Goal: Information Seeking & Learning: Get advice/opinions

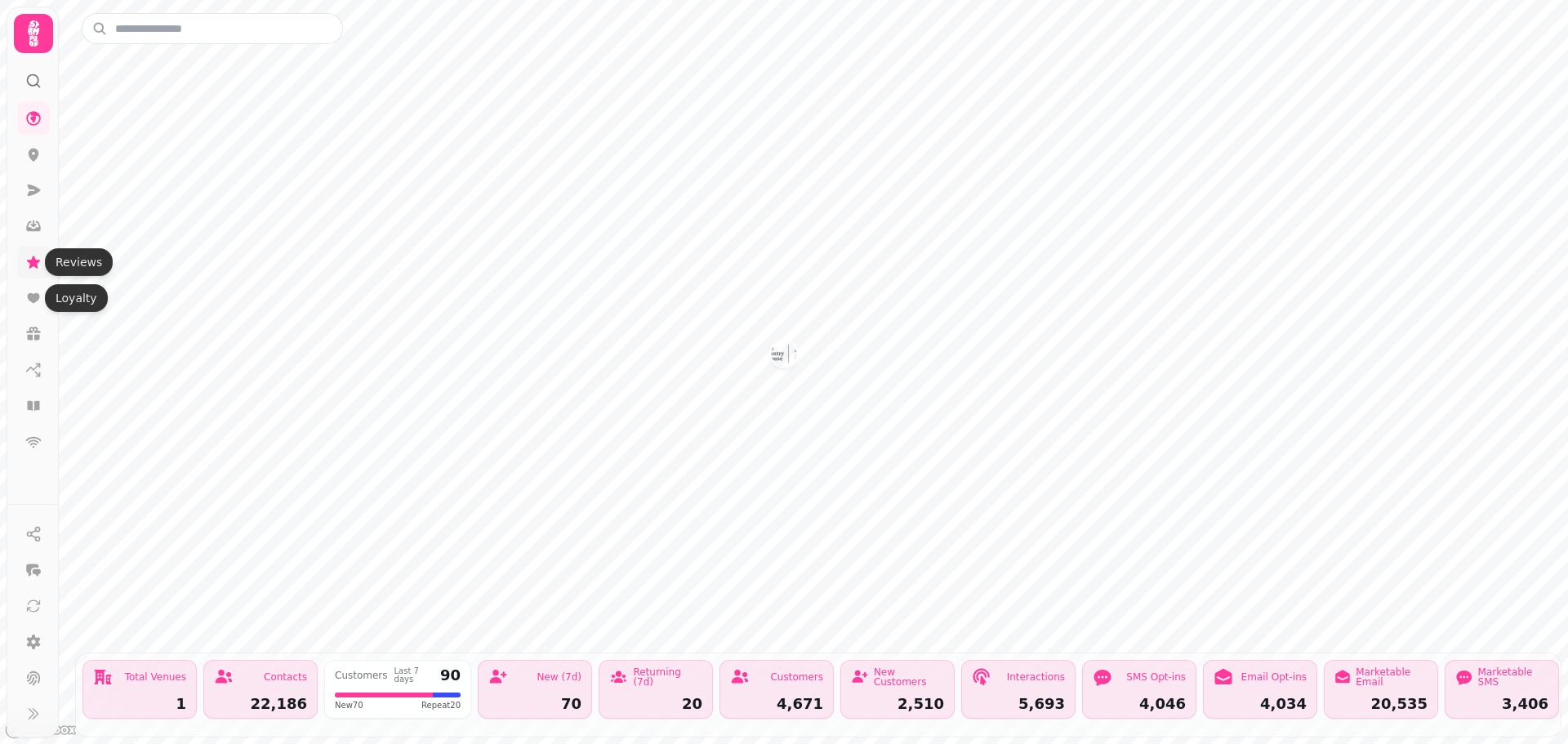
click at [29, 264] on icon at bounding box center [33, 261] width 16 height 16
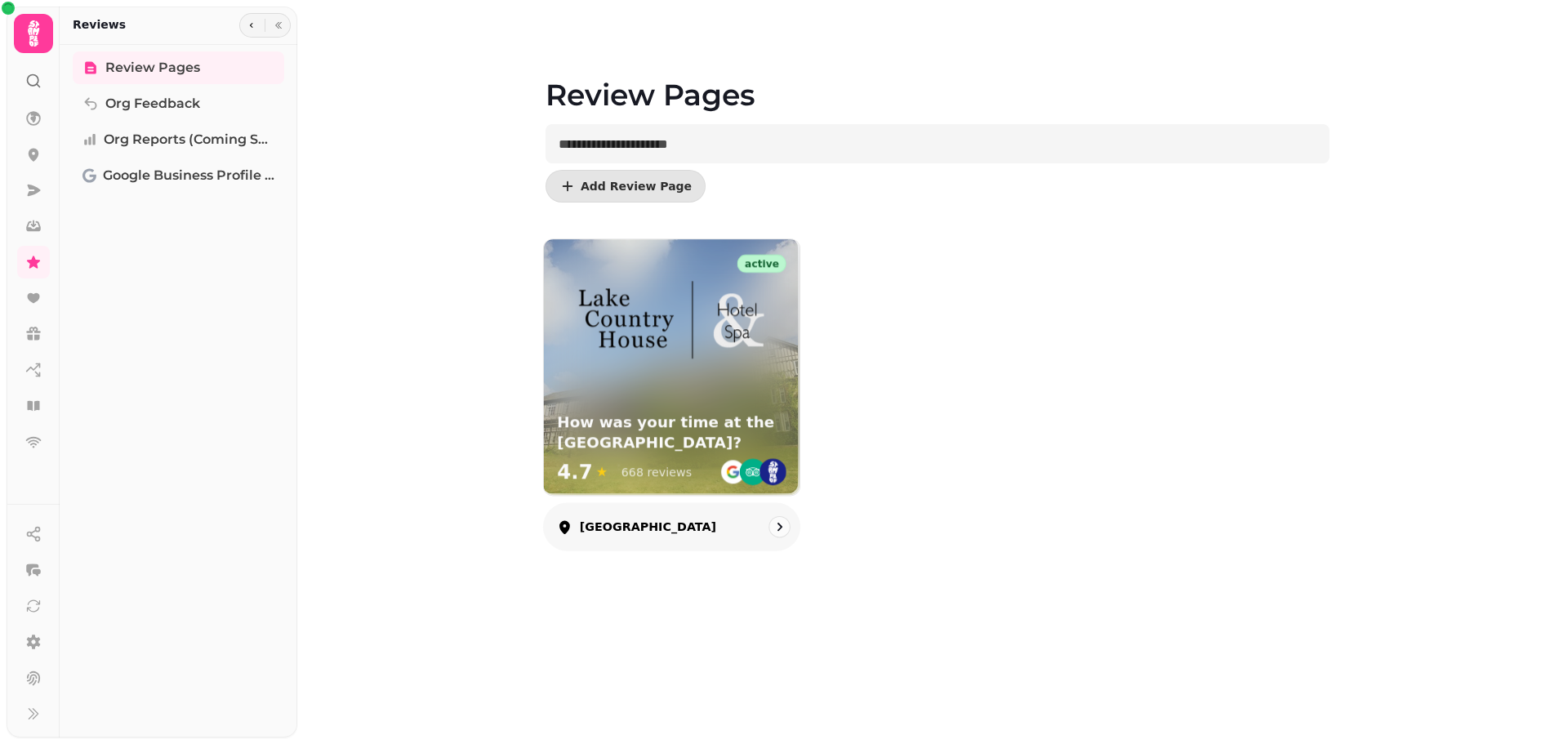
click at [621, 379] on div "active How was your time at the [GEOGRAPHIC_DATA]? 4.7 ★ 668 reviews" at bounding box center [672, 366] width 256 height 256
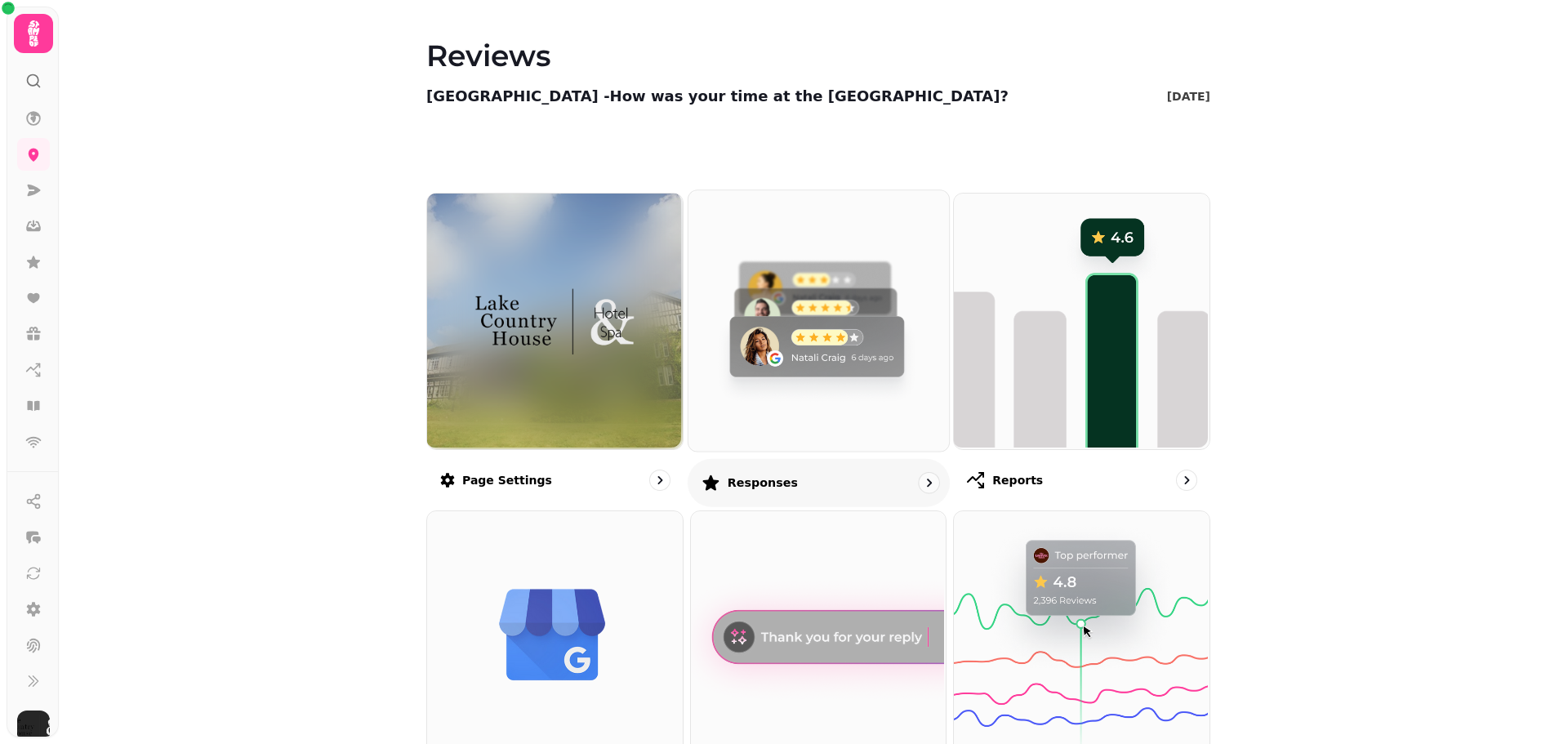
click at [787, 392] on img at bounding box center [816, 319] width 260 height 260
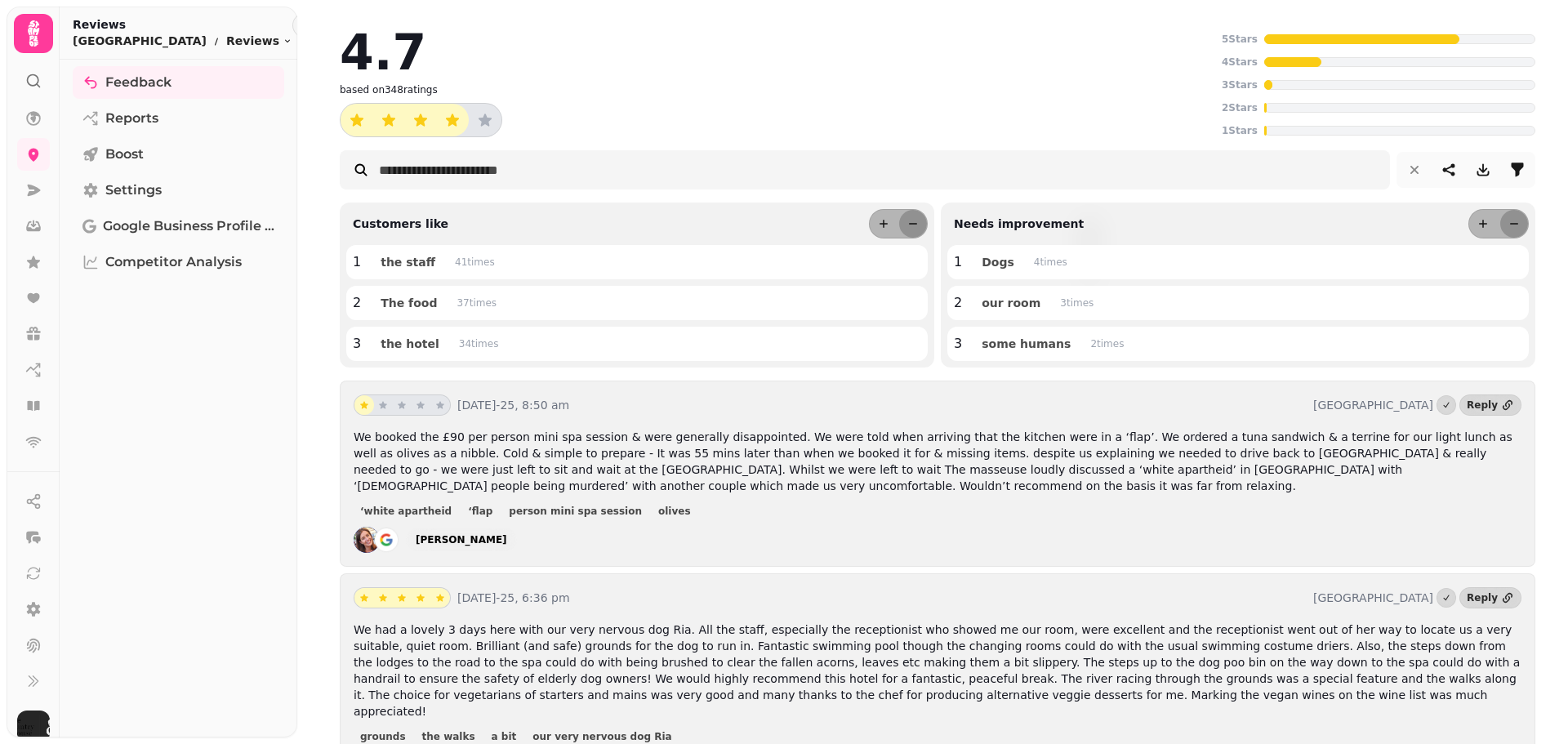
scroll to position [82, 0]
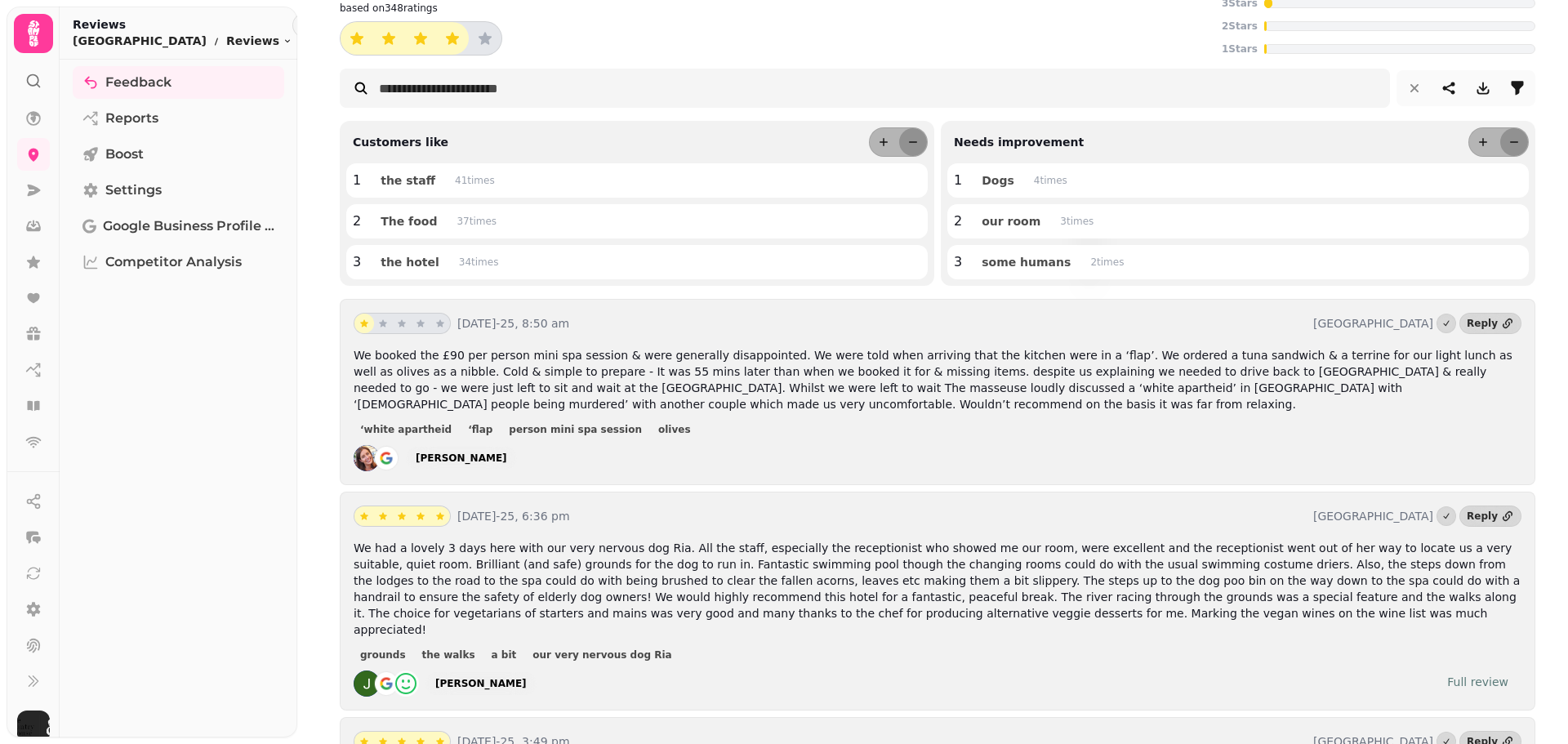
click at [724, 385] on span "We booked the £90 per person mini spa session & were generally disappointed. We…" at bounding box center [932, 379] width 1159 height 62
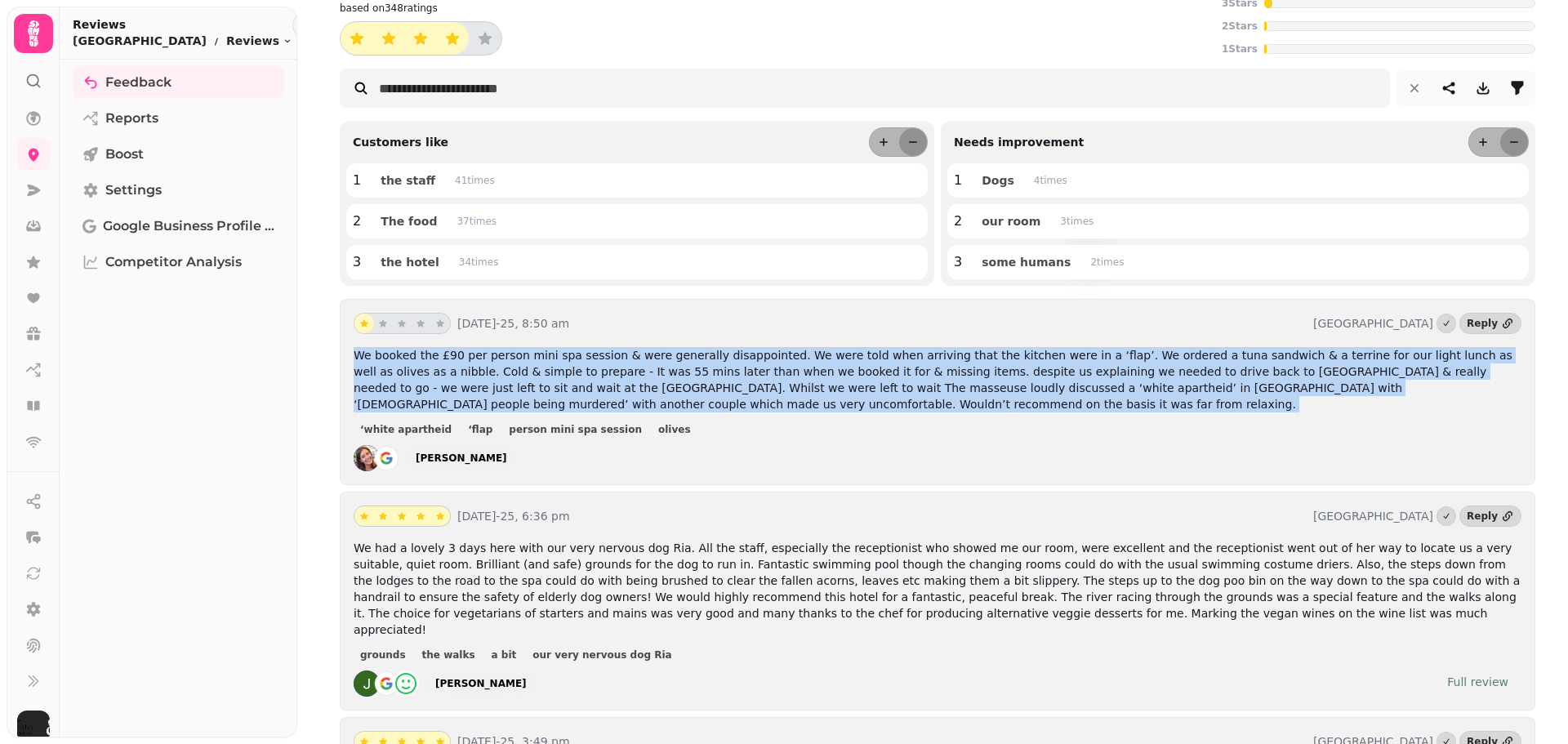
click at [724, 385] on span "We booked the £90 per person mini spa session & were generally disappointed. We…" at bounding box center [932, 379] width 1159 height 62
click at [764, 385] on span "We booked the £90 per person mini spa session & were generally disappointed. We…" at bounding box center [932, 379] width 1159 height 62
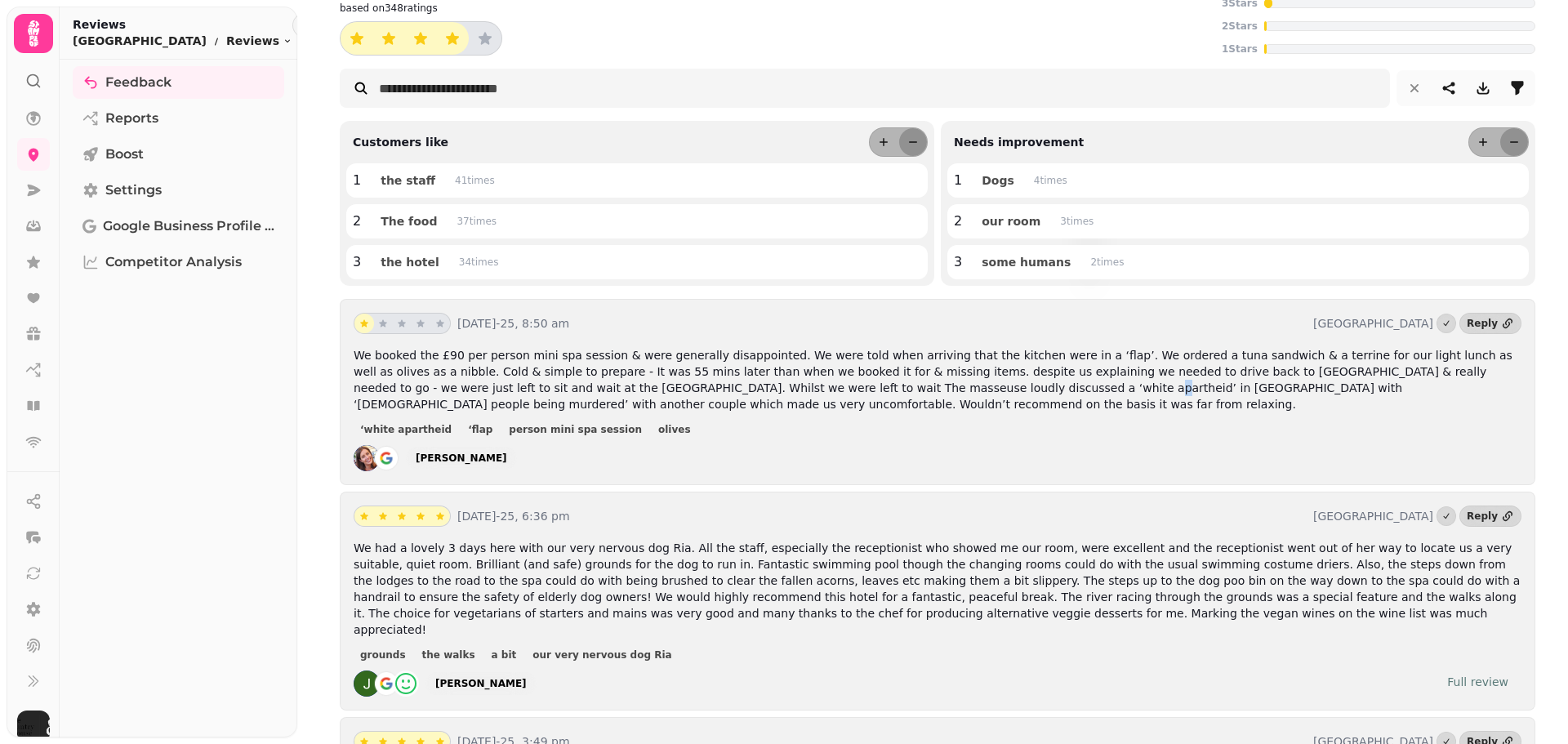
click at [764, 385] on span "We booked the £90 per person mini spa session & were generally disappointed. We…" at bounding box center [932, 379] width 1159 height 62
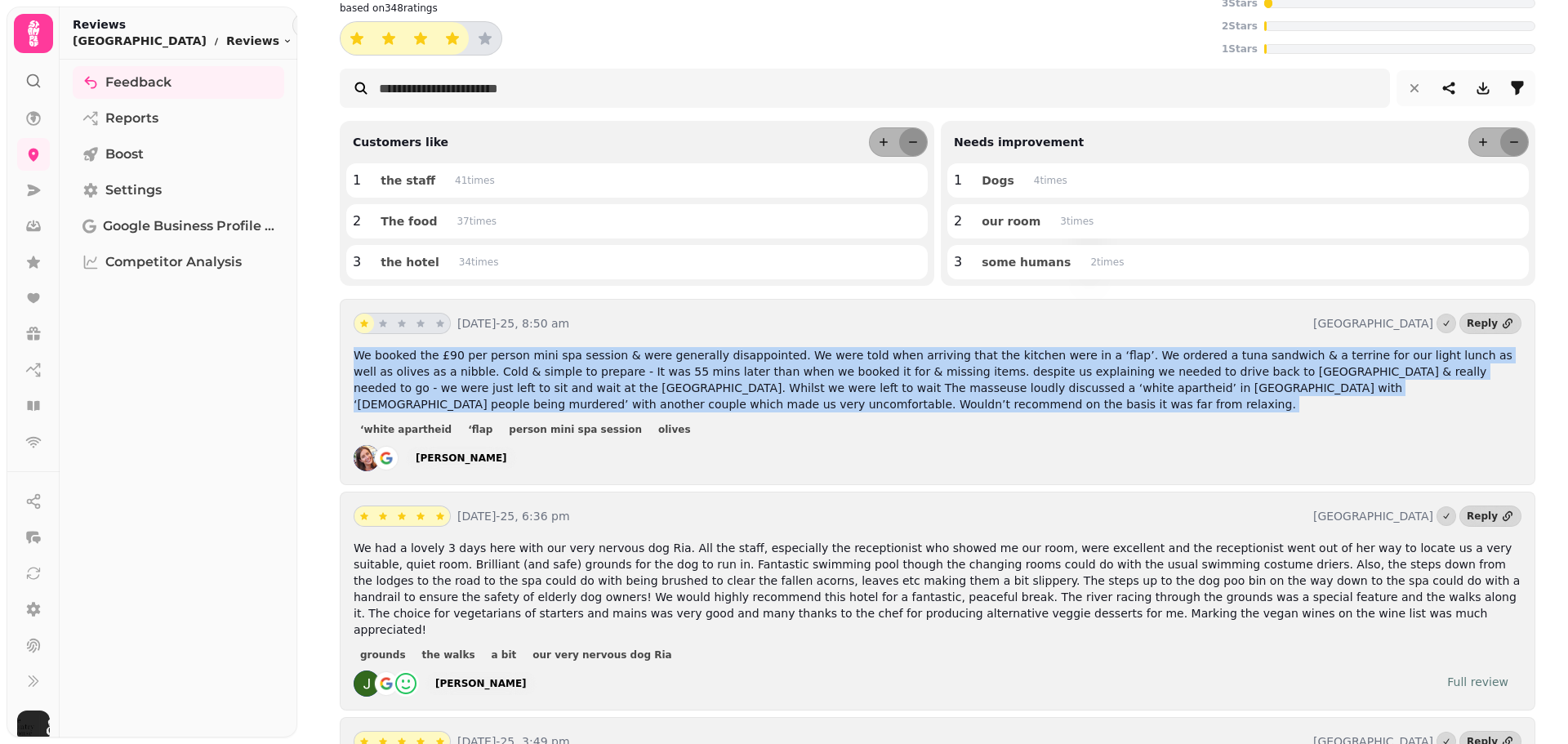
click at [764, 385] on span "We booked the £90 per person mini spa session & were generally disappointed. We…" at bounding box center [932, 379] width 1159 height 62
click at [792, 384] on span "We booked the £90 per person mini spa session & were generally disappointed. We…" at bounding box center [932, 379] width 1159 height 62
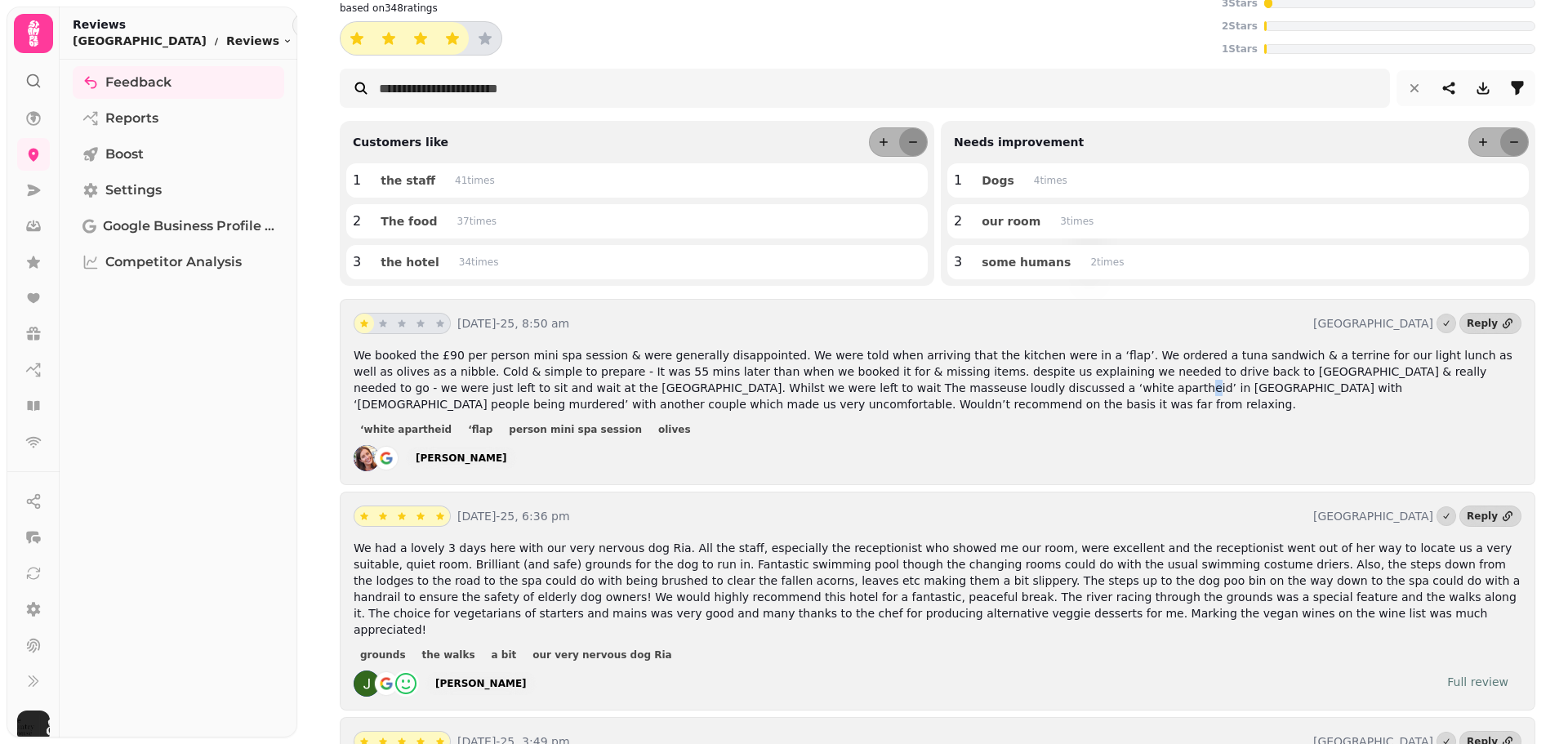
click at [792, 384] on span "We booked the £90 per person mini spa session & were generally disappointed. We…" at bounding box center [932, 379] width 1159 height 62
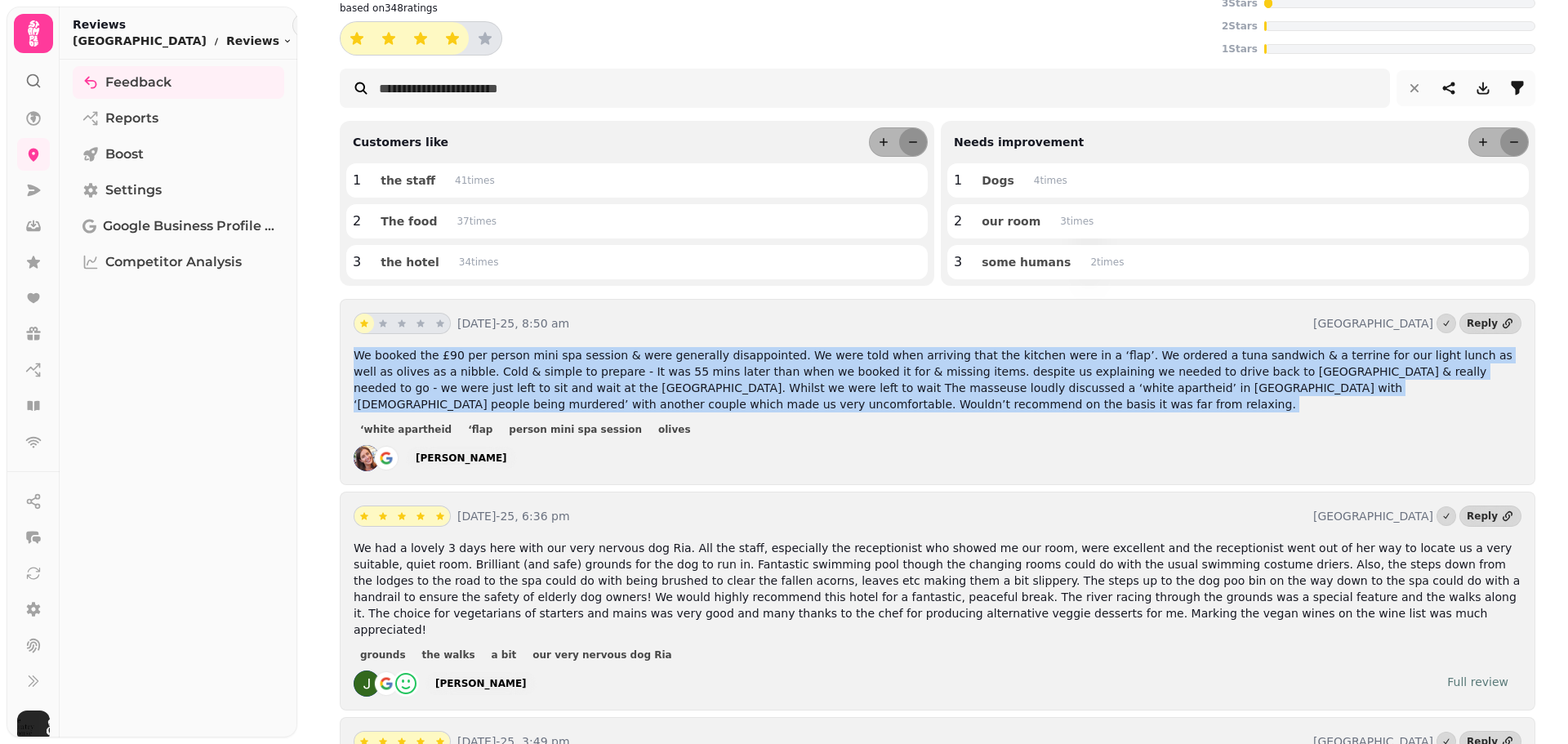
click at [792, 384] on span "We booked the £90 per person mini spa session & were generally disappointed. We…" at bounding box center [932, 379] width 1159 height 62
click at [830, 384] on span "We booked the £90 per person mini spa session & were generally disappointed. We…" at bounding box center [932, 379] width 1159 height 62
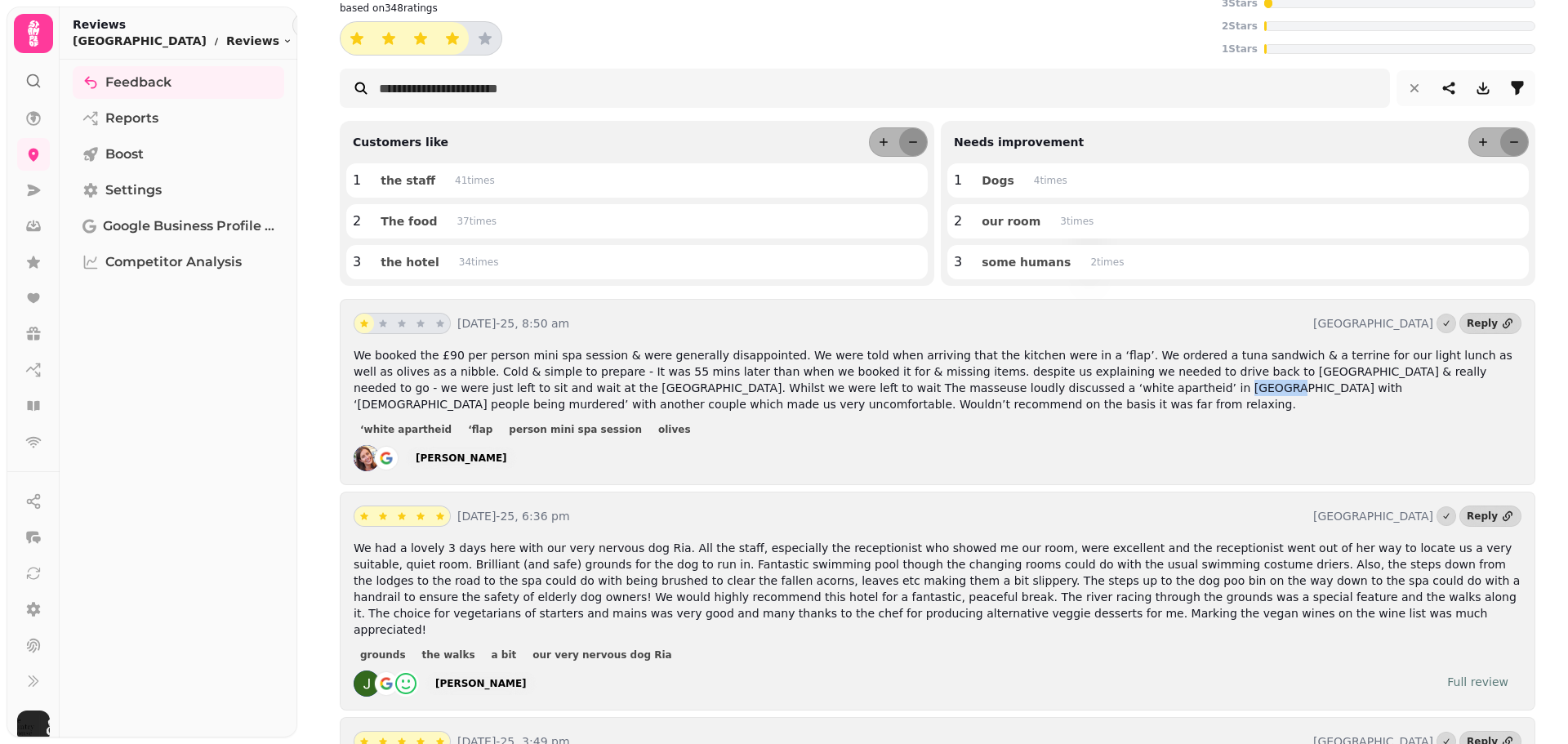
click at [830, 384] on span "We booked the £90 per person mini spa session & were generally disappointed. We…" at bounding box center [932, 379] width 1159 height 62
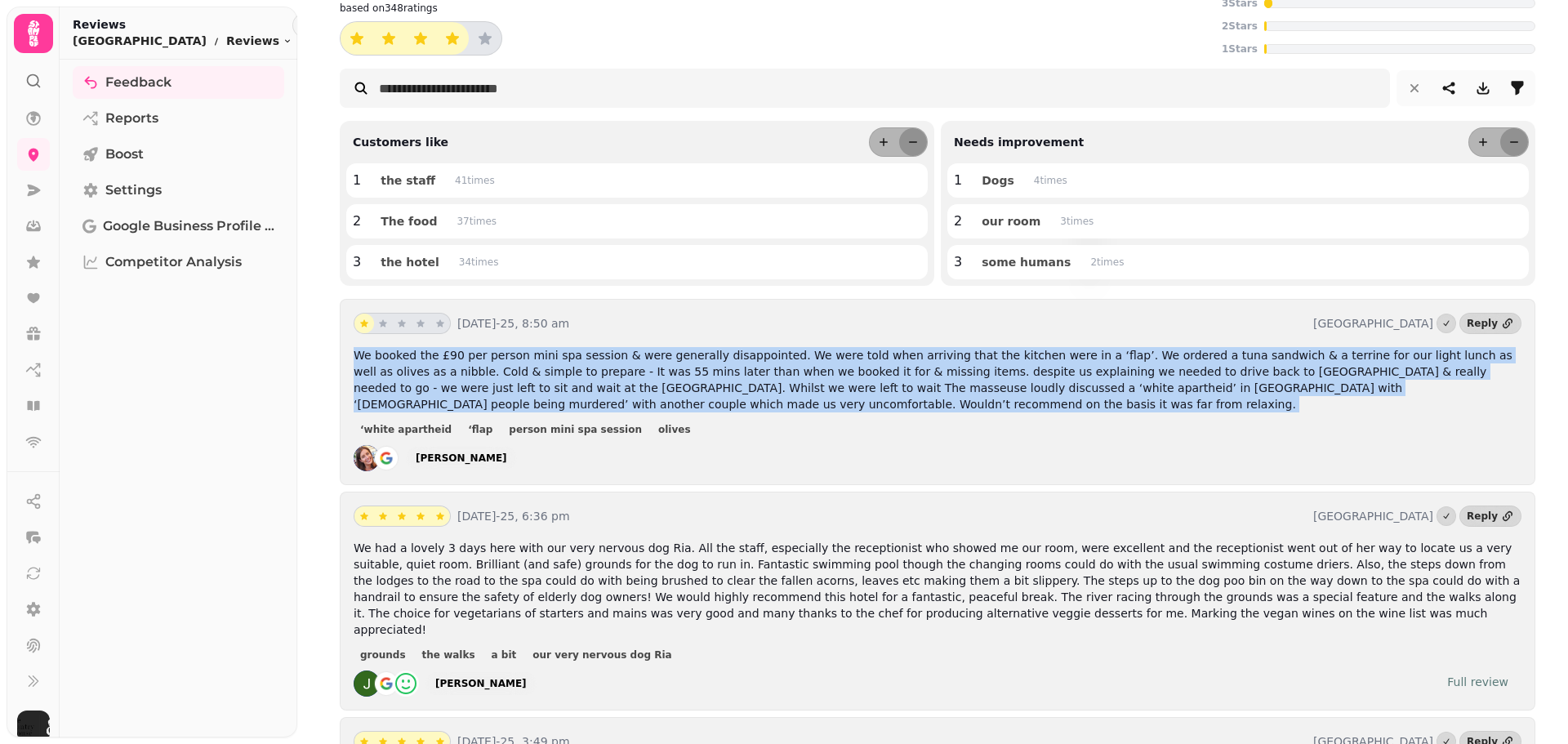
click at [830, 384] on span "We booked the £90 per person mini spa session & were generally disappointed. We…" at bounding box center [932, 379] width 1159 height 62
click at [866, 386] on span "We booked the £90 per person mini spa session & were generally disappointed. We…" at bounding box center [932, 379] width 1159 height 62
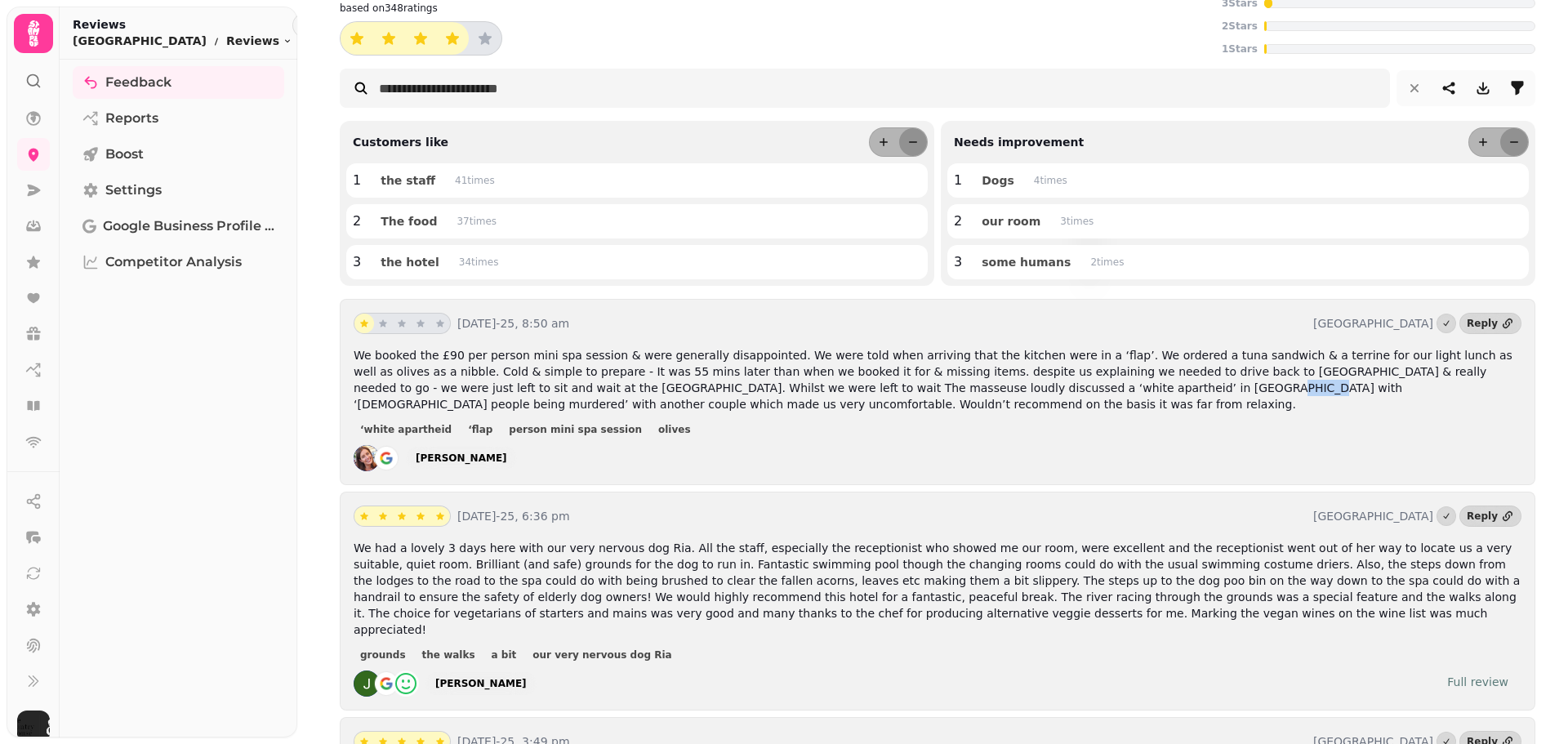
click at [866, 386] on span "We booked the £90 per person mini spa session & were generally disappointed. We…" at bounding box center [932, 379] width 1159 height 62
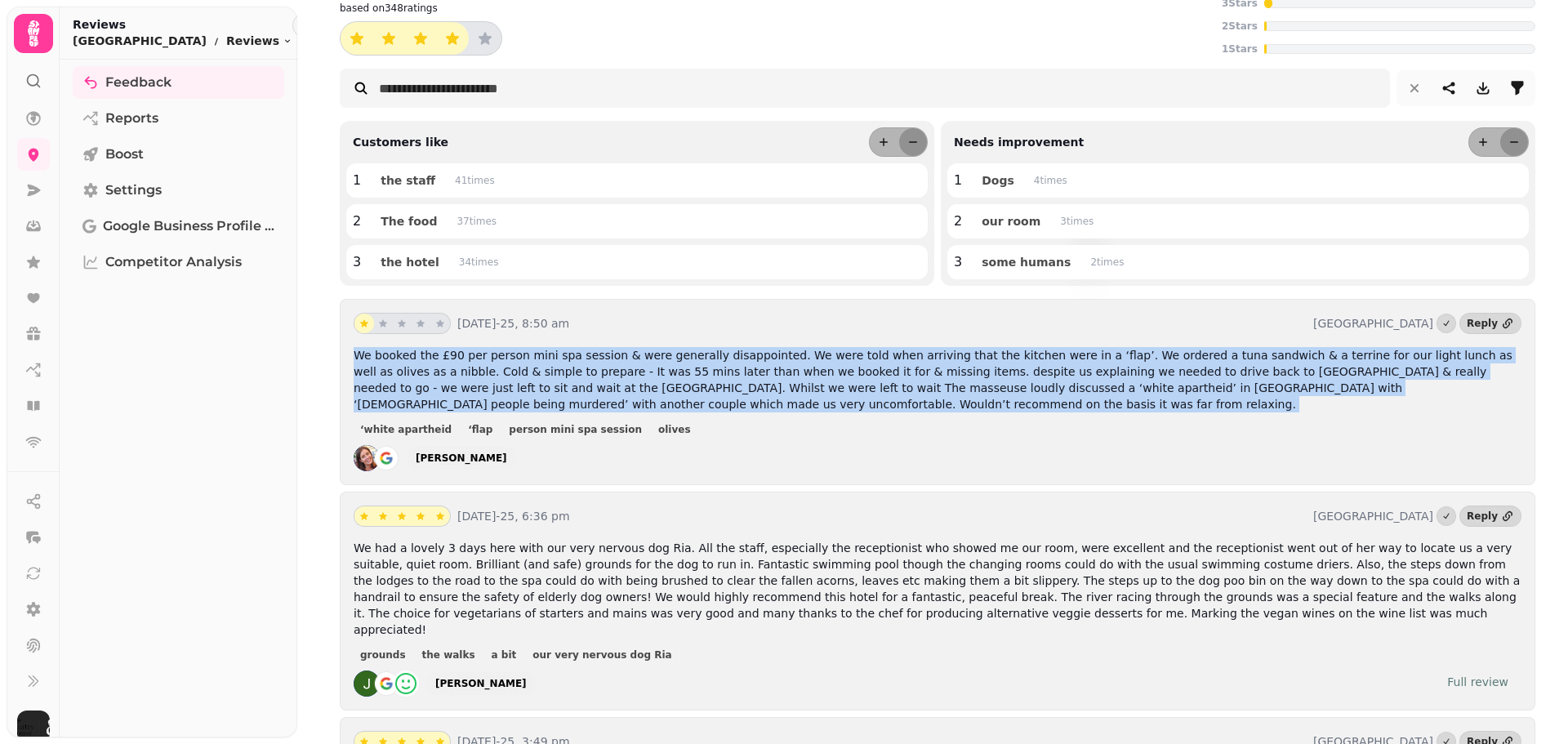
click at [866, 386] on span "We booked the £90 per person mini spa session & were generally disappointed. We…" at bounding box center [932, 379] width 1159 height 62
click at [890, 385] on span "We booked the £90 per person mini spa session & were generally disappointed. We…" at bounding box center [932, 379] width 1159 height 62
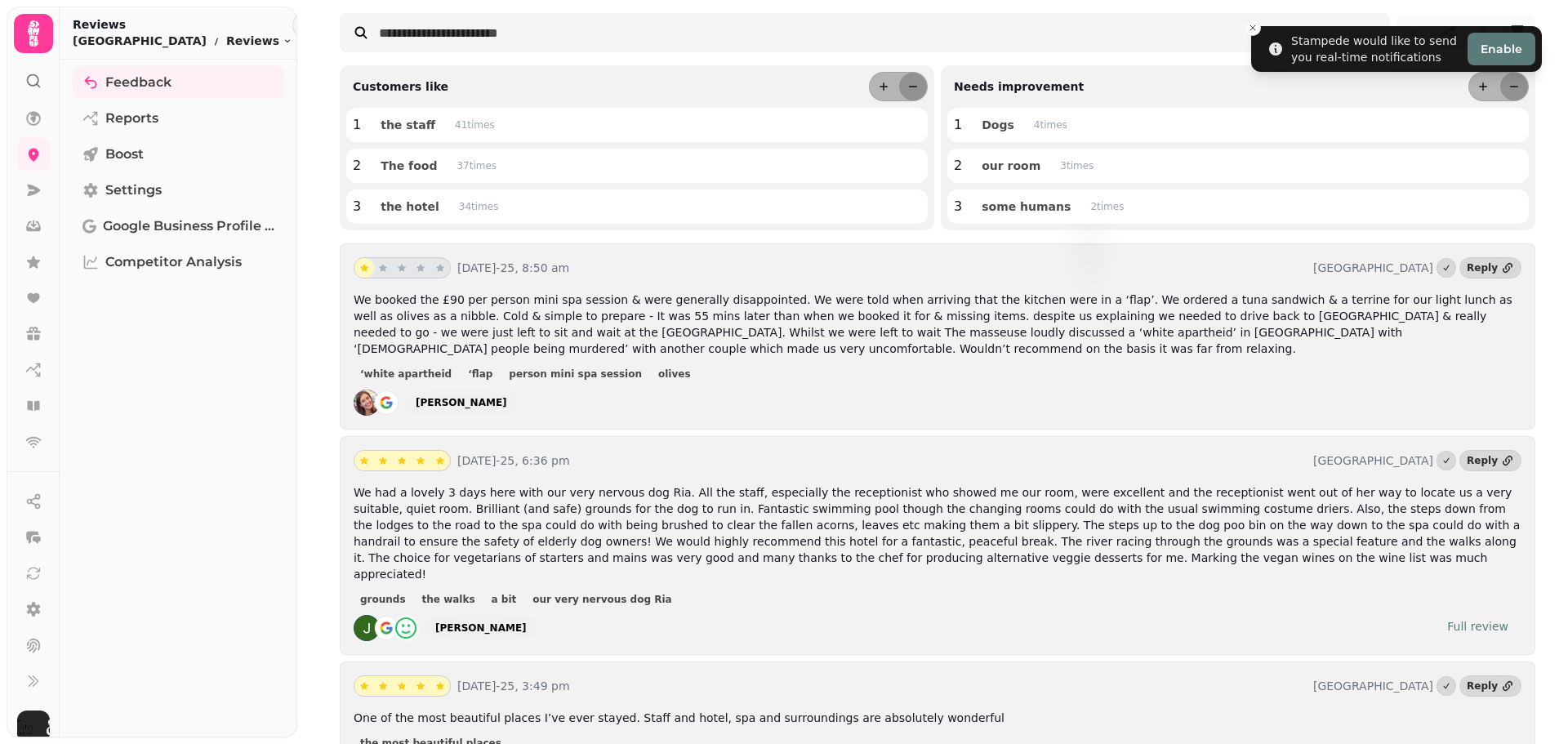
scroll to position [163, 0]
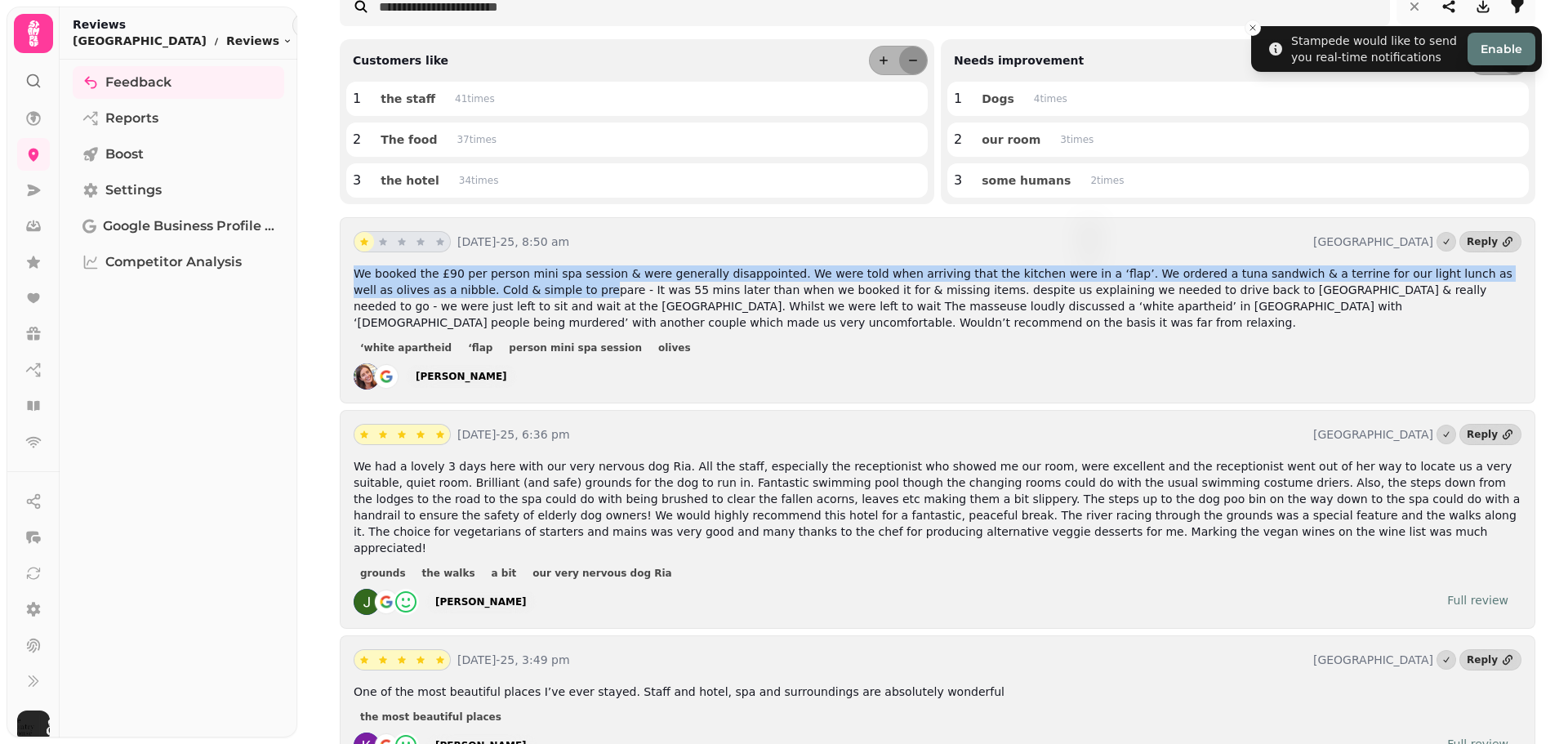
drag, startPoint x: 348, startPoint y: 276, endPoint x: 461, endPoint y: 289, distance: 113.7
click at [461, 289] on div "[DATE]-25, 8:50 am [GEOGRAPHIC_DATA] and Spa Reply We booked the £90 per person…" at bounding box center [938, 310] width 1195 height 186
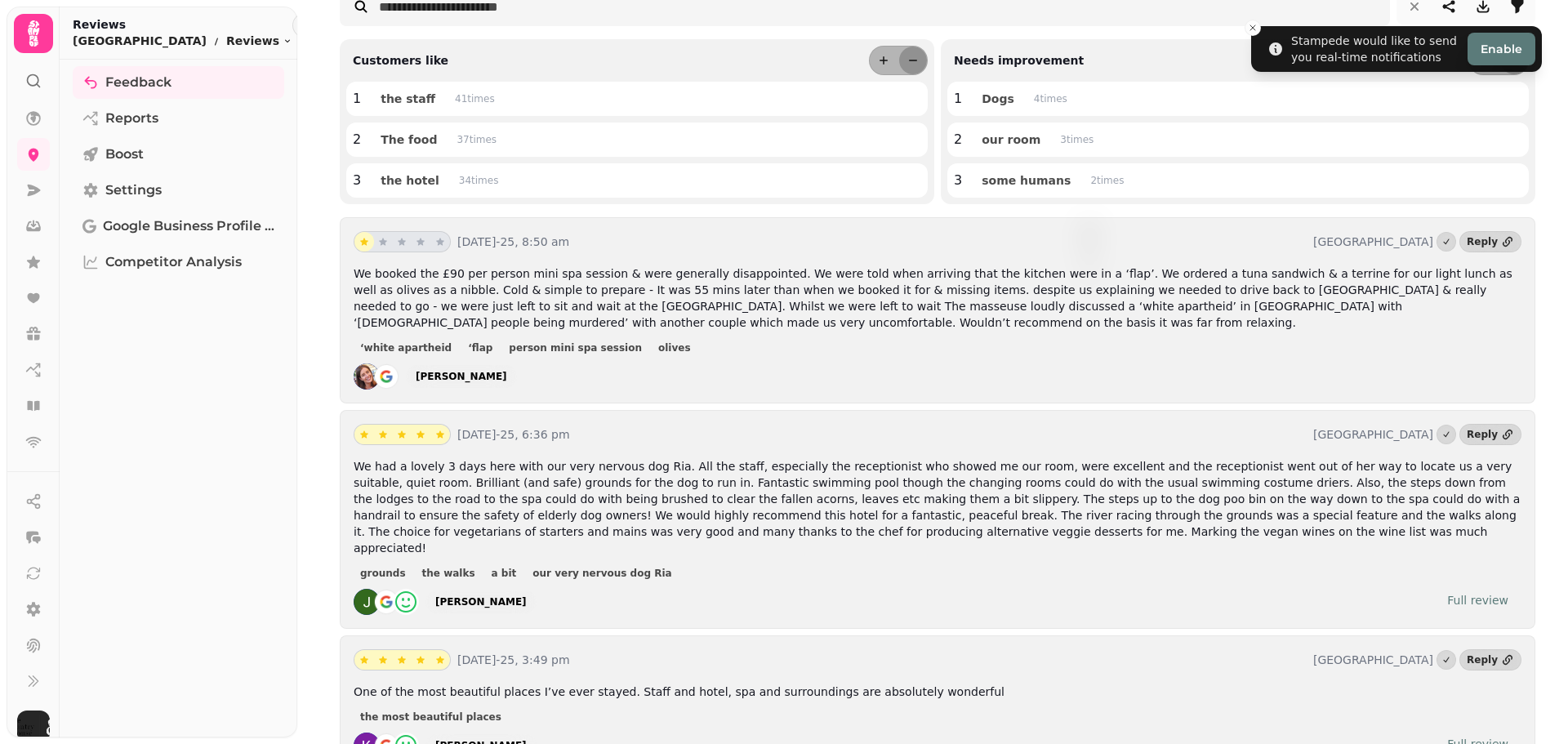
click at [467, 290] on span "We booked the £90 per person mini spa session & were generally disappointed. We…" at bounding box center [932, 298] width 1159 height 62
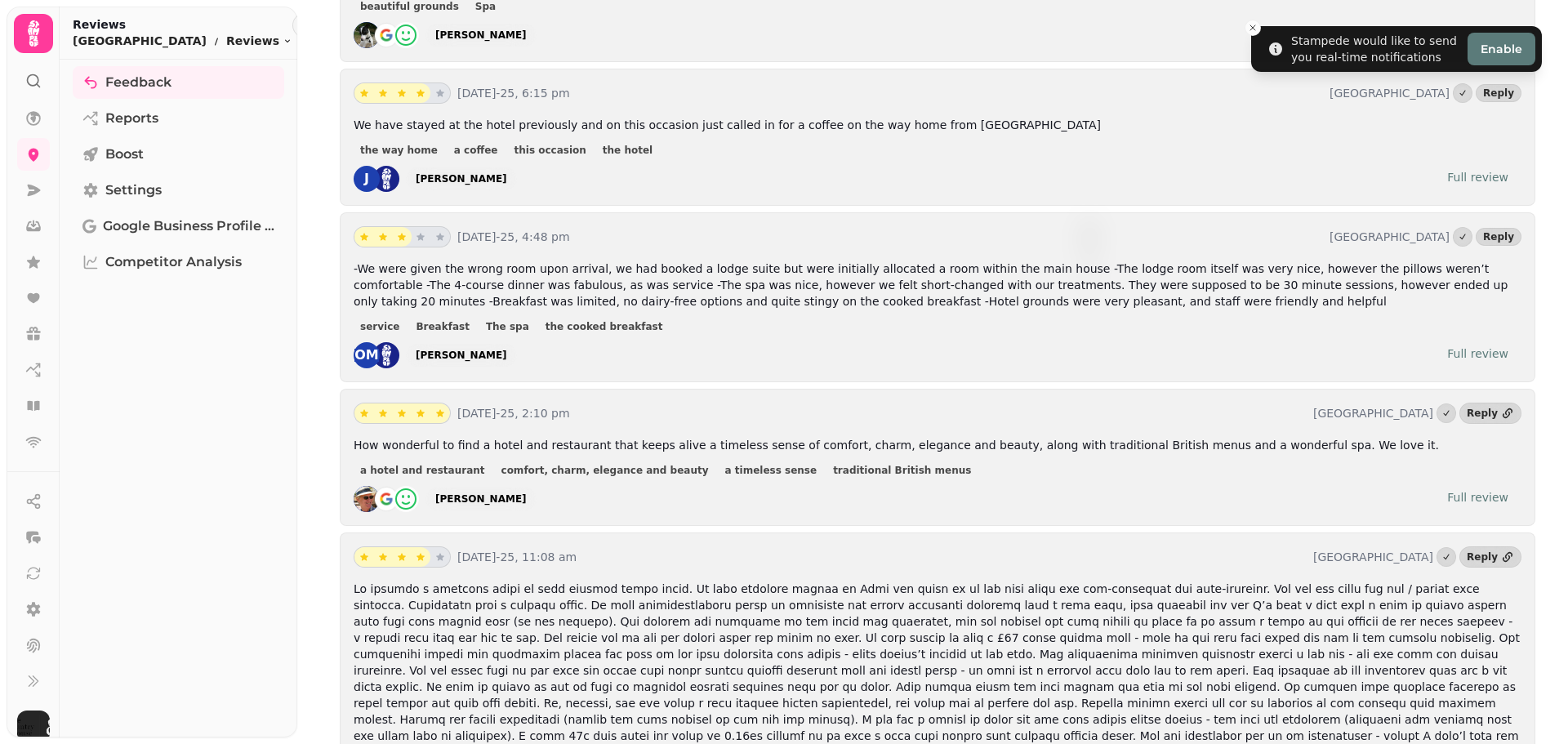
scroll to position [2287, 0]
drag, startPoint x: 487, startPoint y: 240, endPoint x: 560, endPoint y: 240, distance: 73.0
click at [560, 260] on span "-We were given the wrong room upon arrival, we had booked a lodge suite but wer…" at bounding box center [930, 283] width 1154 height 46
click at [576, 260] on span "-We were given the wrong room upon arrival, we had booked a lodge suite but wer…" at bounding box center [930, 283] width 1154 height 46
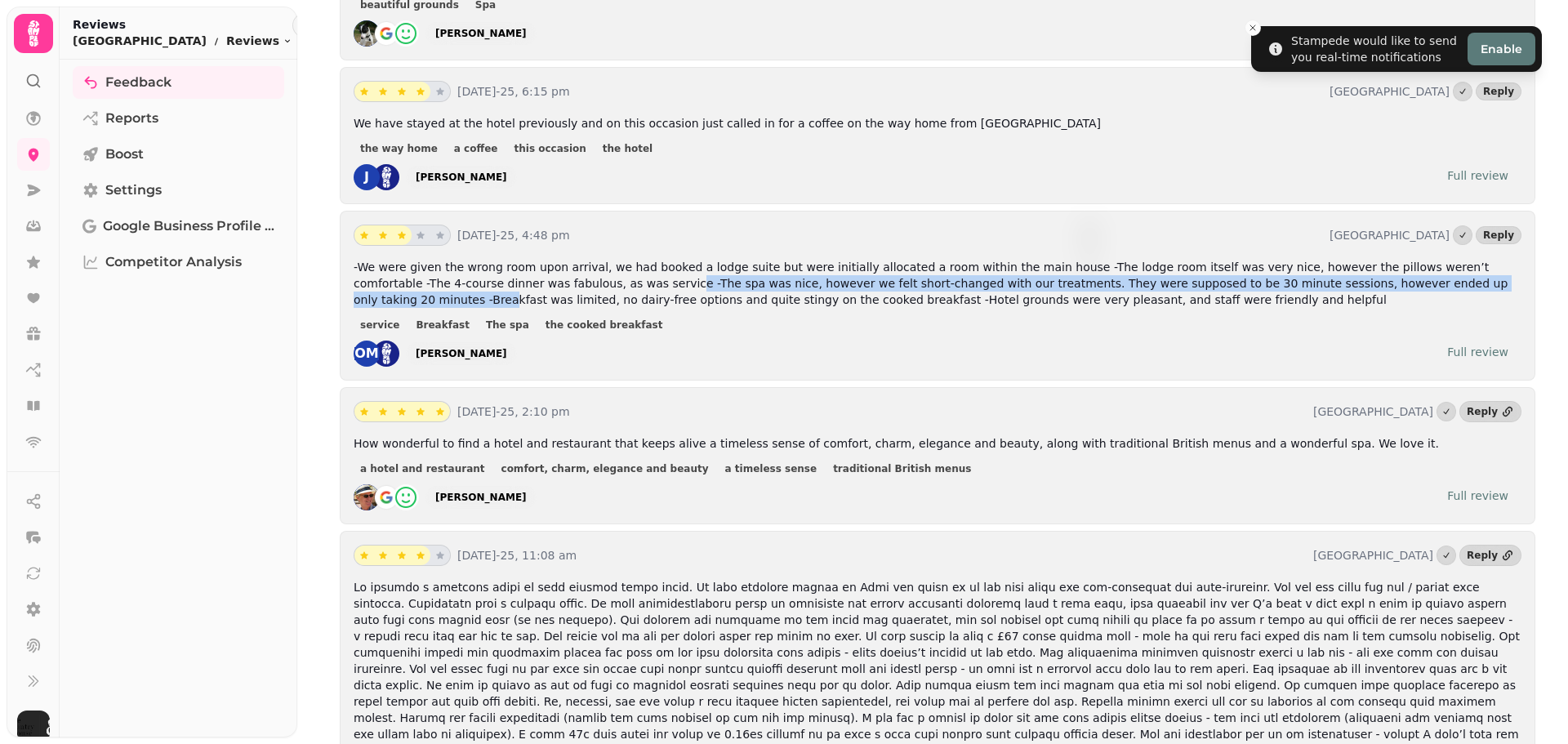
drag, startPoint x: 525, startPoint y: 232, endPoint x: 1373, endPoint y: 235, distance: 848.0
click at [1373, 260] on span "-We were given the wrong room upon arrival, we had booked a lodge suite but wer…" at bounding box center [930, 283] width 1154 height 46
click at [1381, 260] on span "-We were given the wrong room upon arrival, we had booked a lodge suite but wer…" at bounding box center [930, 283] width 1154 height 46
click at [432, 260] on span "-We were given the wrong room upon arrival, we had booked a lodge suite but wer…" at bounding box center [930, 283] width 1154 height 46
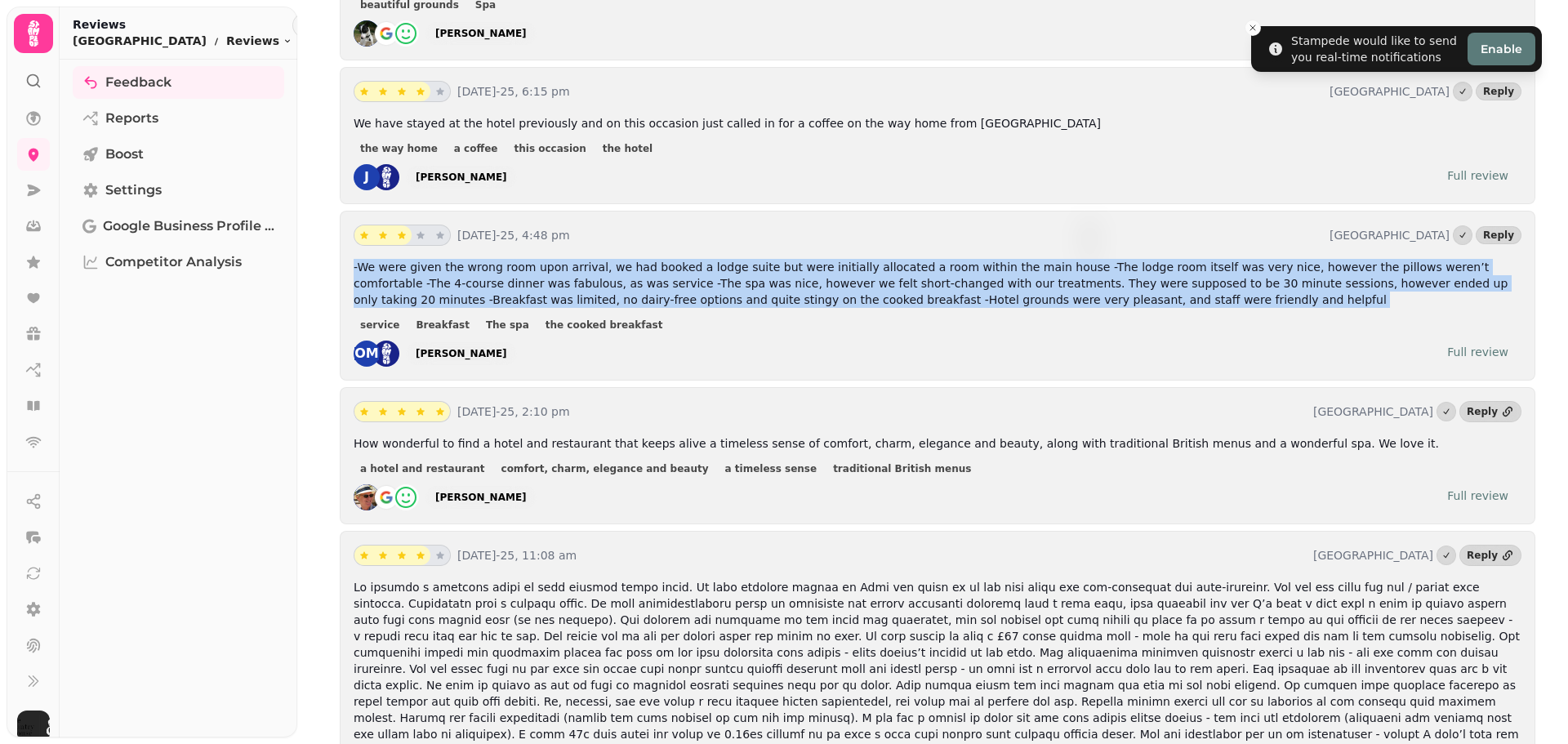
click at [432, 260] on span "-We were given the wrong room upon arrival, we had booked a lodge suite but wer…" at bounding box center [930, 283] width 1154 height 46
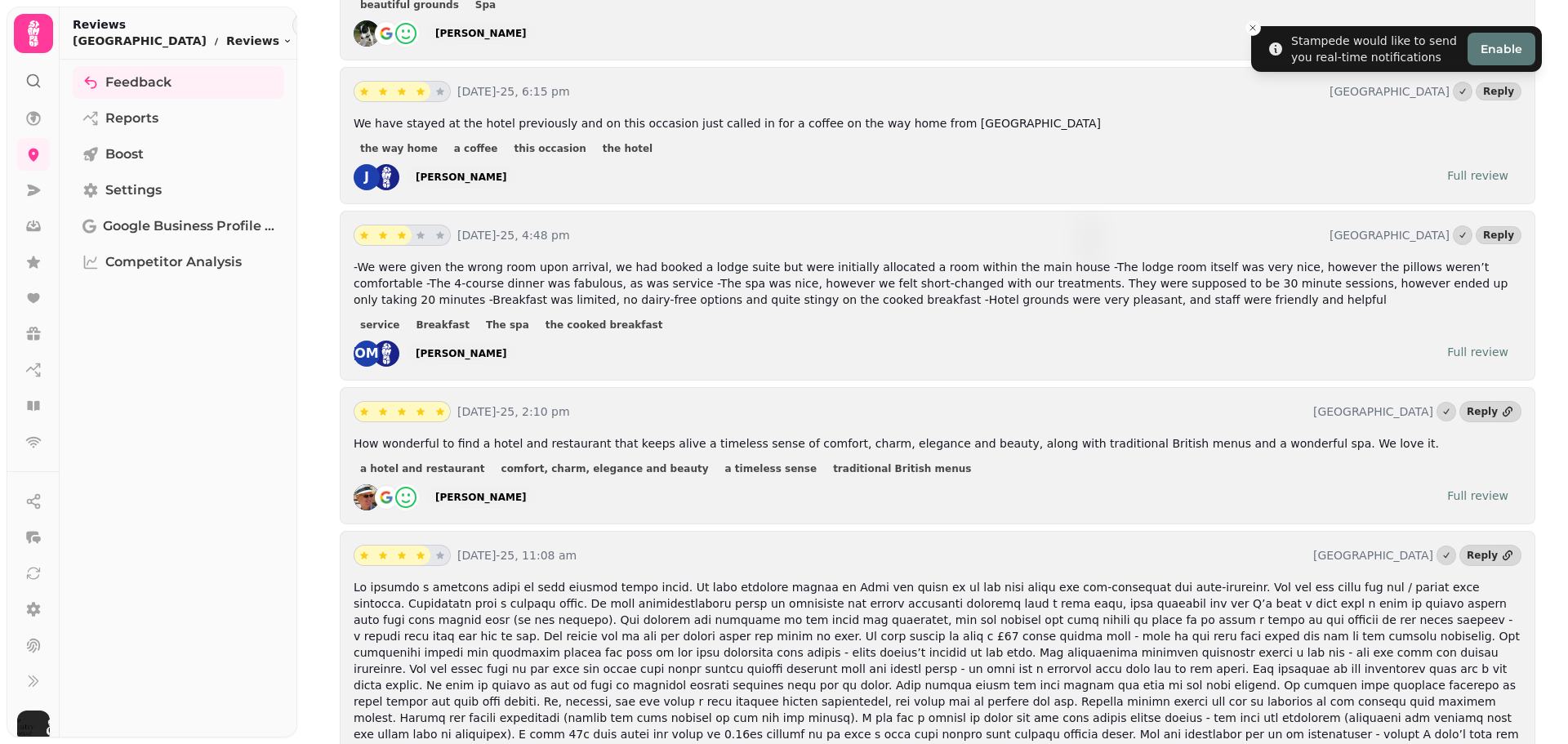
click at [505, 260] on div "-We were given the wrong room upon arrival, we had booked a lodge suite but wer…" at bounding box center [937, 312] width 1167 height 108
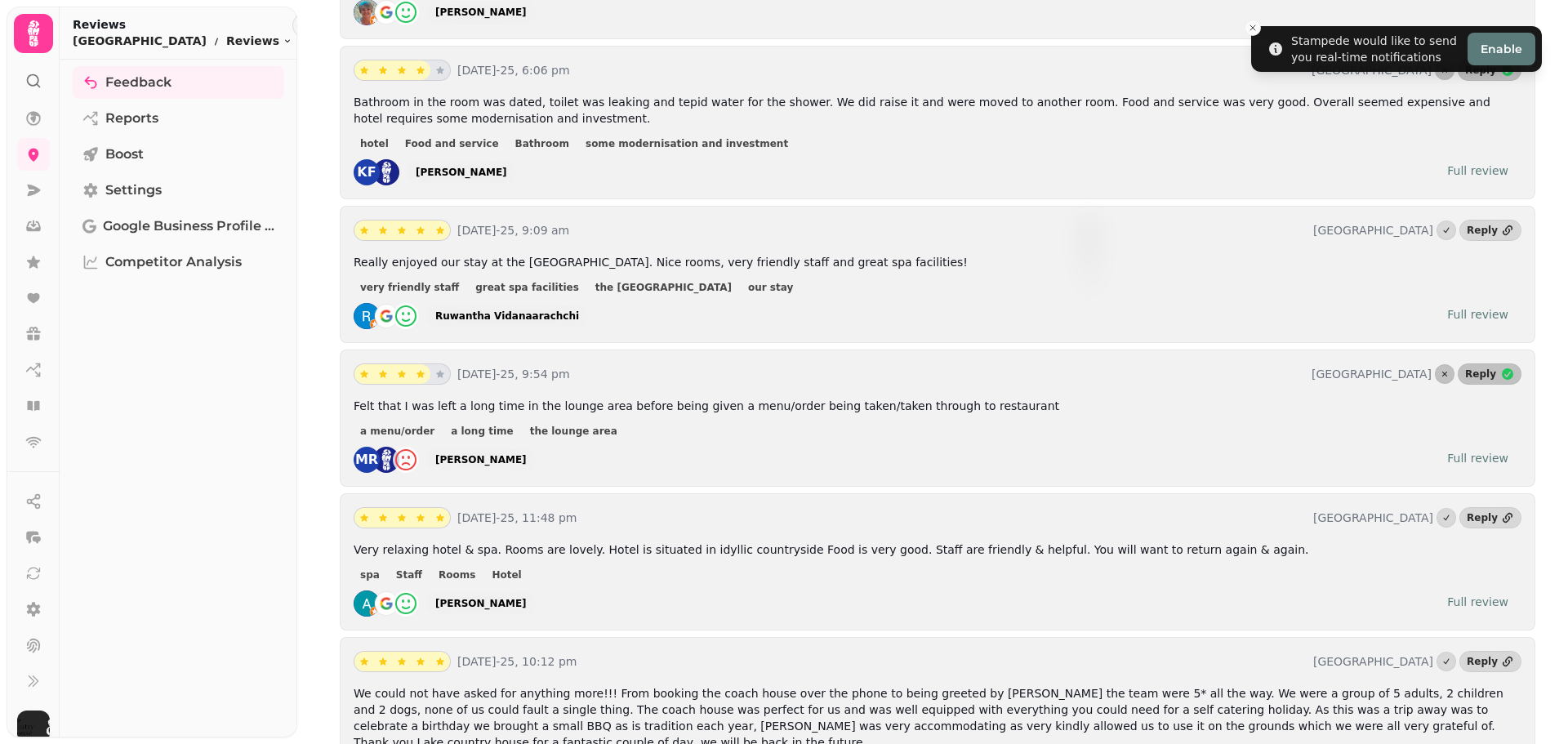
scroll to position [3103, 0]
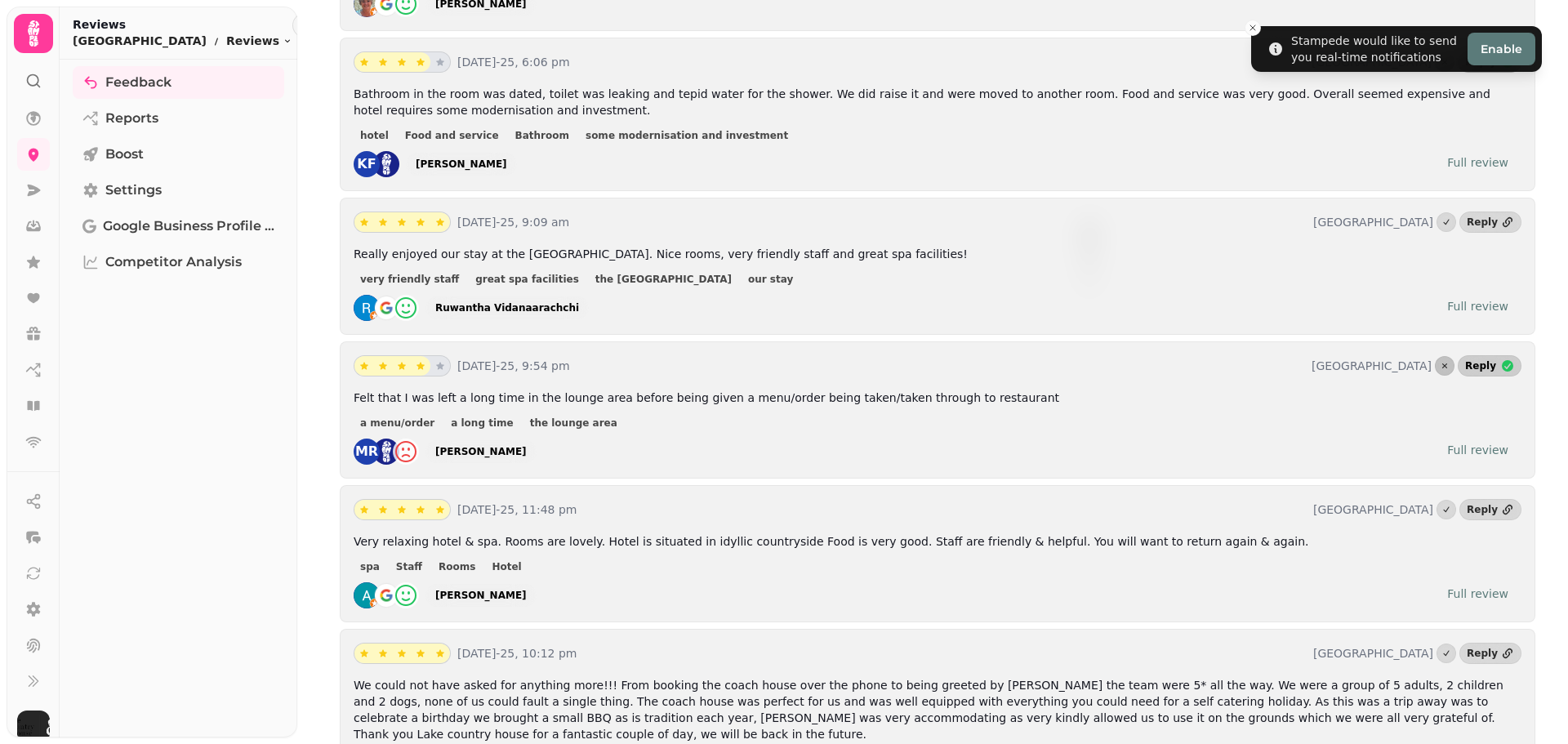
click at [1501, 360] on icon "button" at bounding box center [1507, 365] width 11 height 11
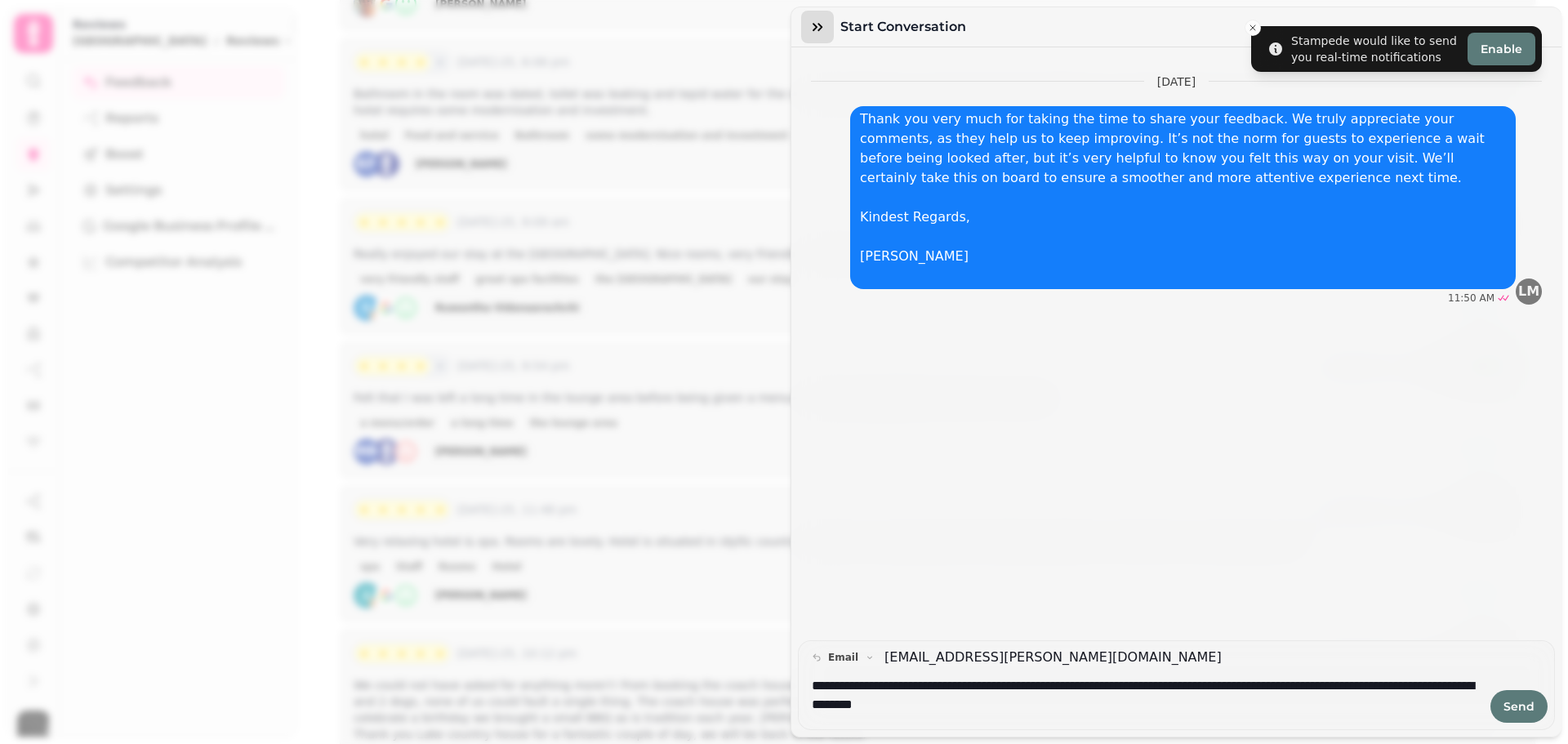
click at [818, 29] on icon "button" at bounding box center [817, 26] width 16 height 16
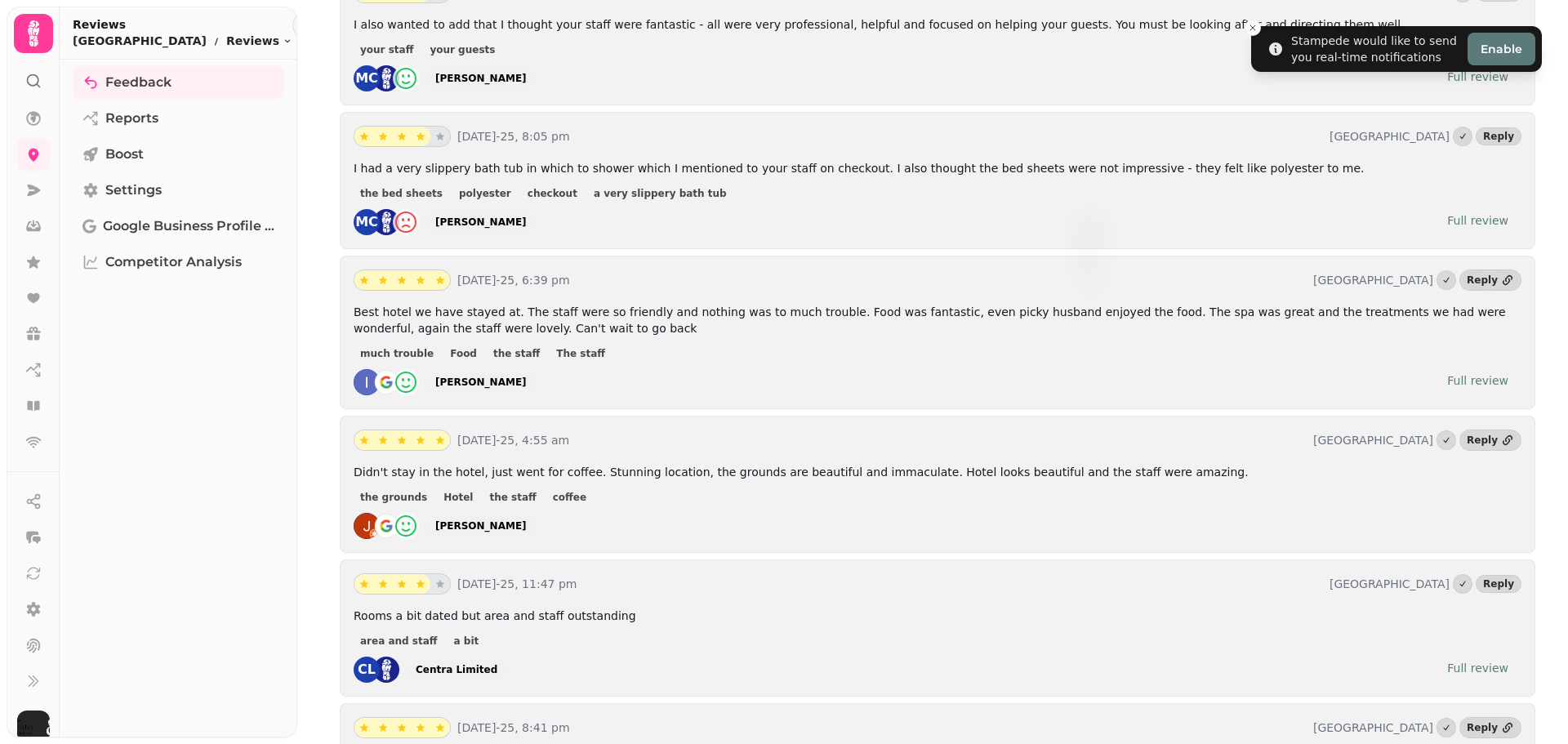
scroll to position [4073, 0]
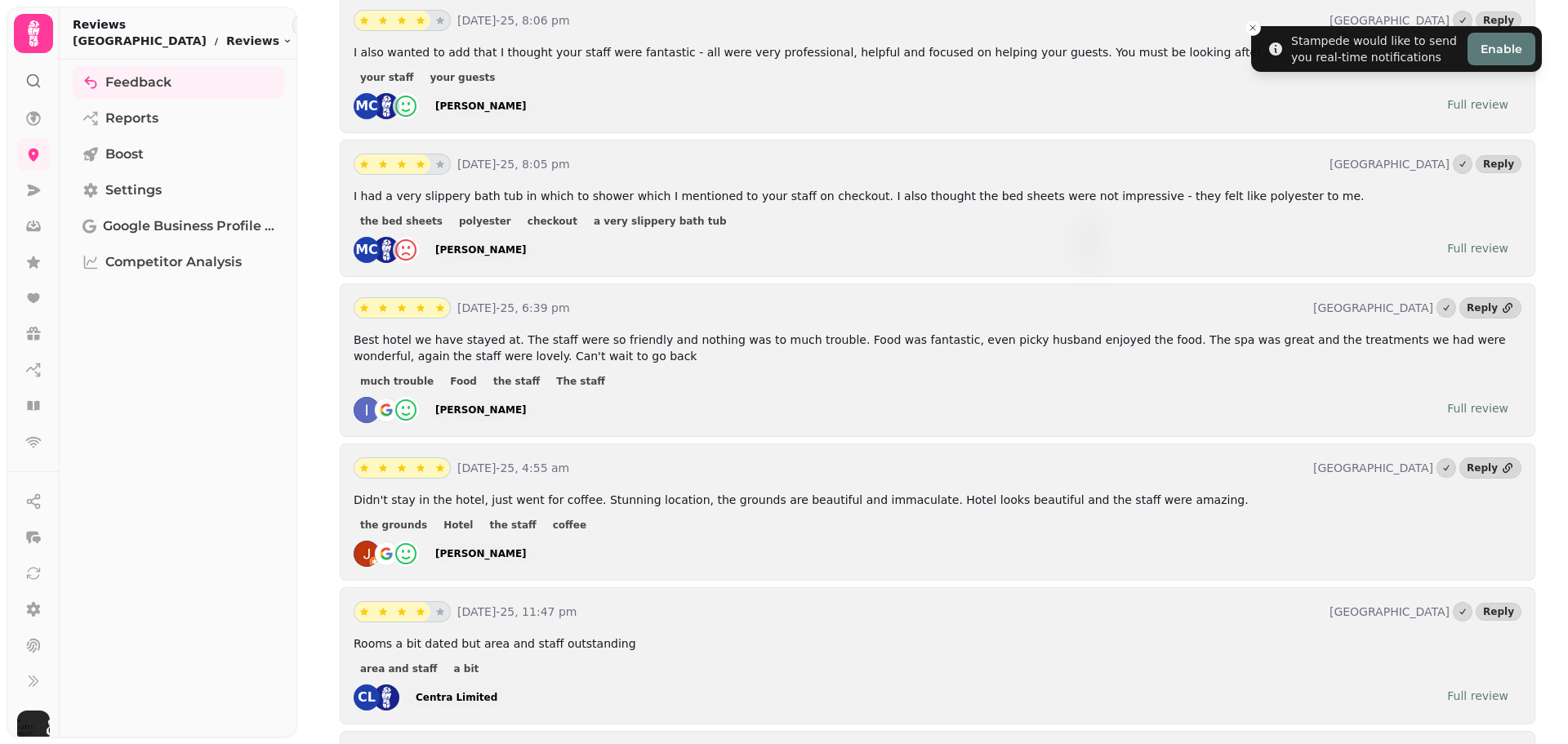
click at [728, 334] on span "Best hotel we have stayed at. The staff were so friendly and nothing was to muc…" at bounding box center [929, 348] width 1152 height 29
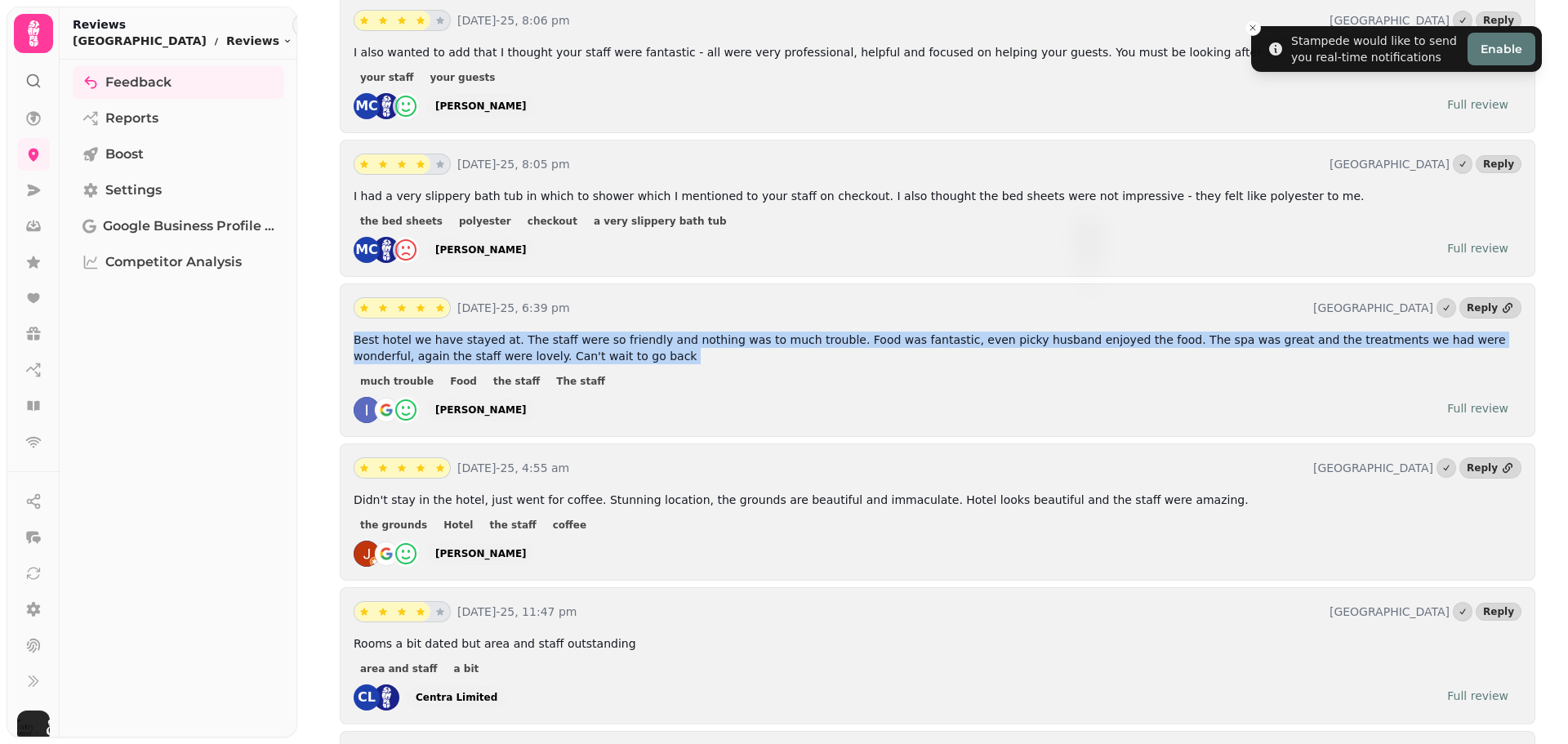
click at [728, 334] on span "Best hotel we have stayed at. The staff were so friendly and nothing was to muc…" at bounding box center [929, 348] width 1152 height 29
click at [765, 332] on p "Best hotel we have stayed at. The staff were so friendly and nothing was to muc…" at bounding box center [937, 348] width 1167 height 33
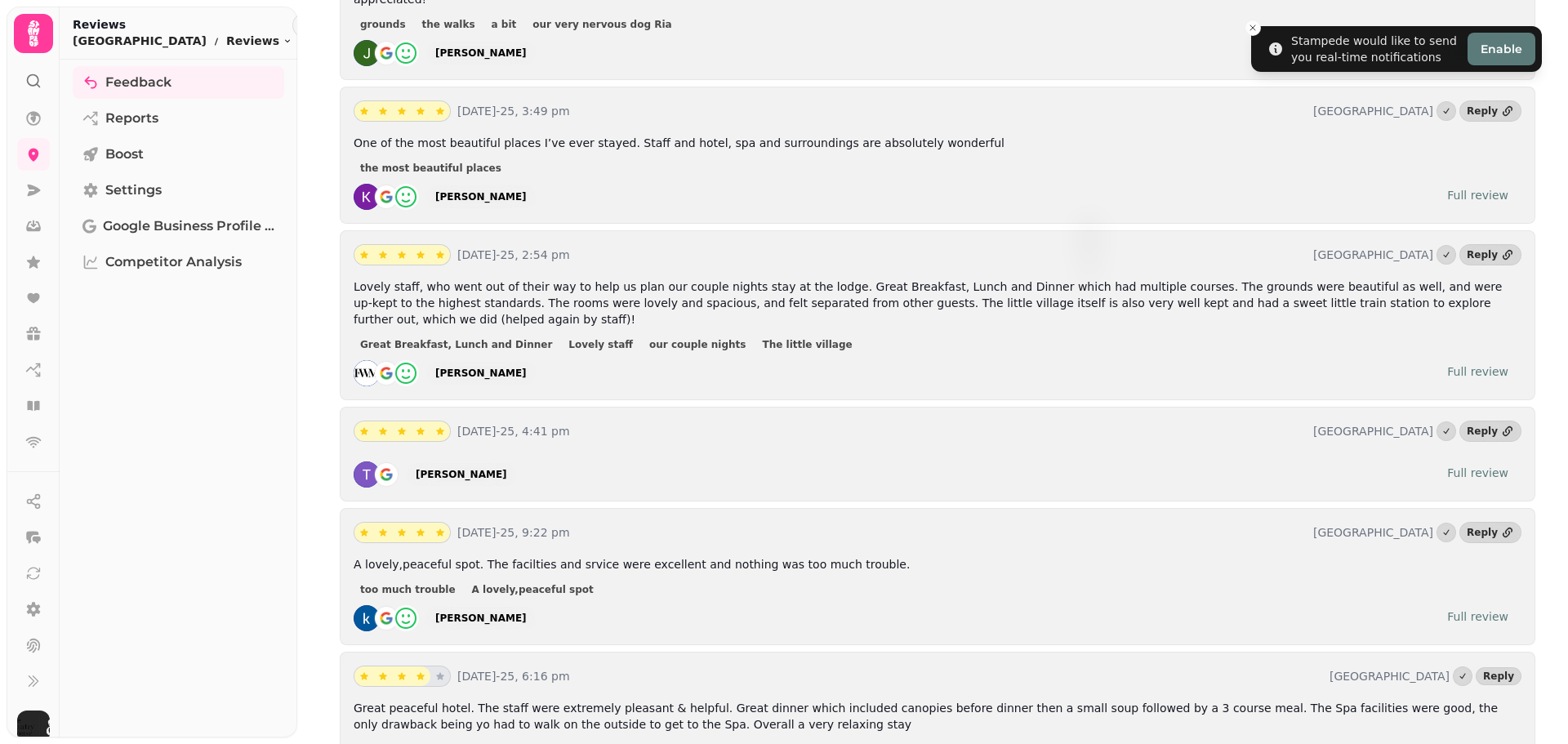
scroll to position [0, 0]
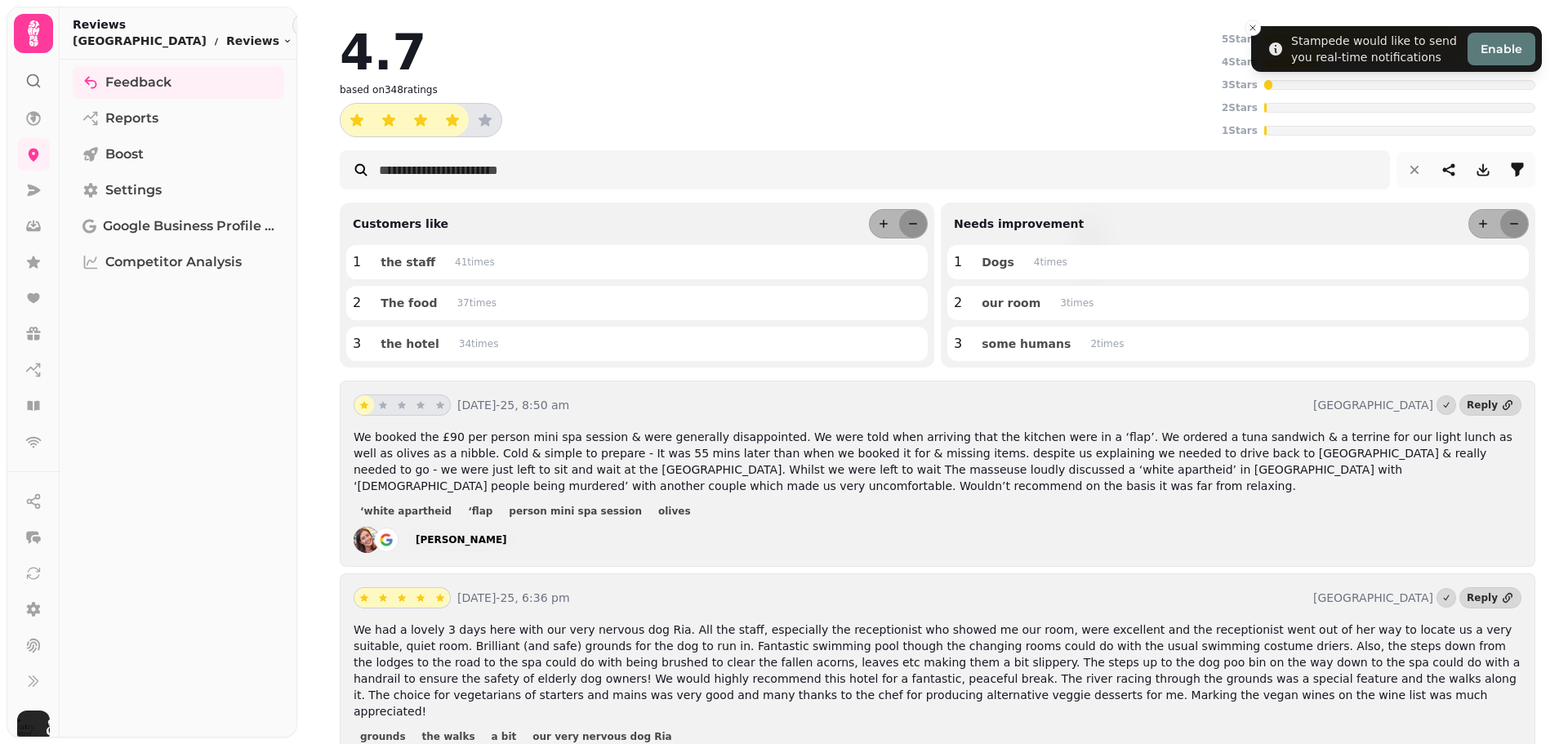
drag, startPoint x: 725, startPoint y: 407, endPoint x: 758, endPoint y: -68, distance: 476.1
